Goal: Information Seeking & Learning: Learn about a topic

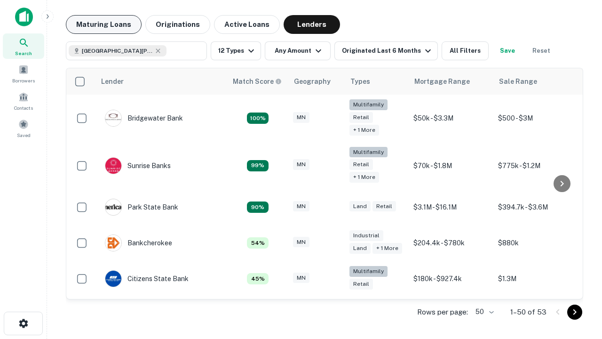
click at [104, 24] on button "Maturing Loans" at bounding box center [104, 24] width 76 height 19
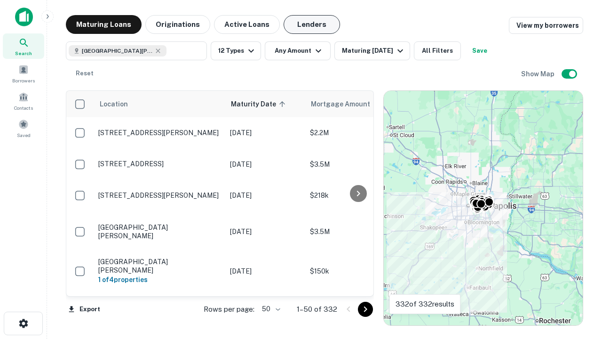
click at [312, 24] on button "Lenders" at bounding box center [312, 24] width 56 height 19
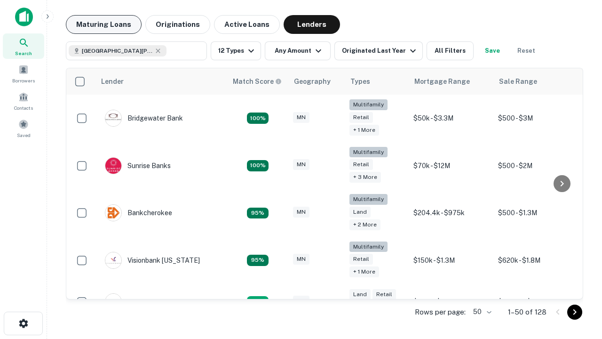
click at [104, 24] on button "Maturing Loans" at bounding box center [104, 24] width 76 height 19
